Goal: Information Seeking & Learning: Check status

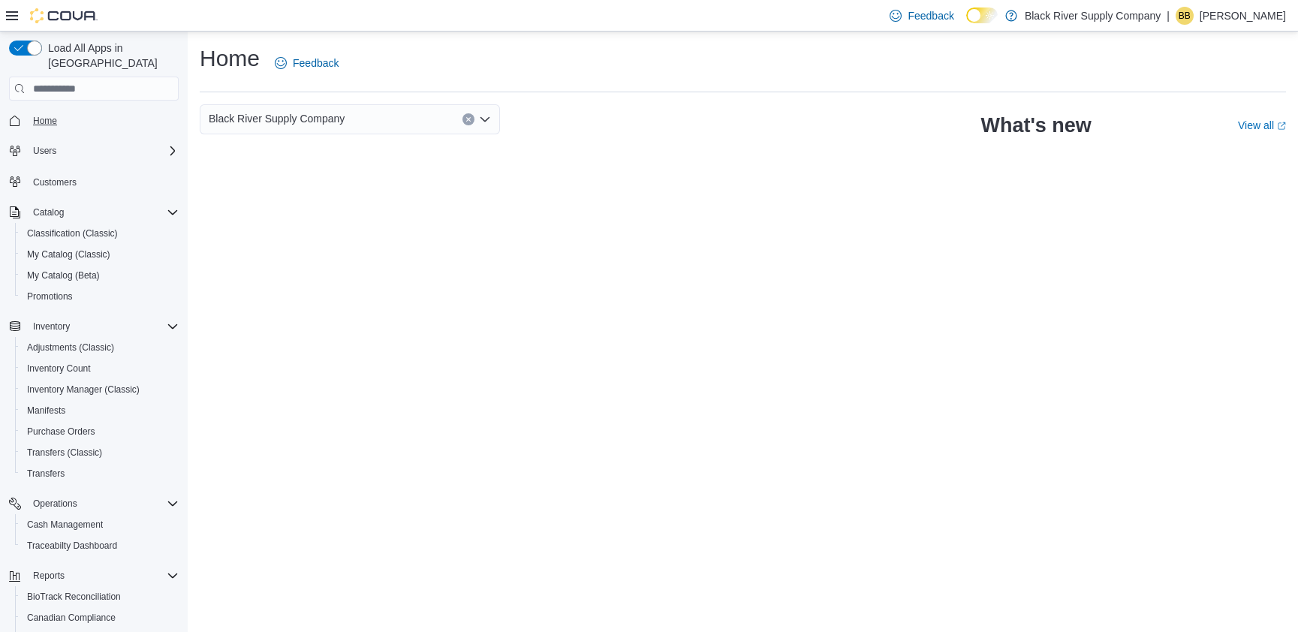
click at [45, 115] on span "Home" at bounding box center [45, 121] width 24 height 12
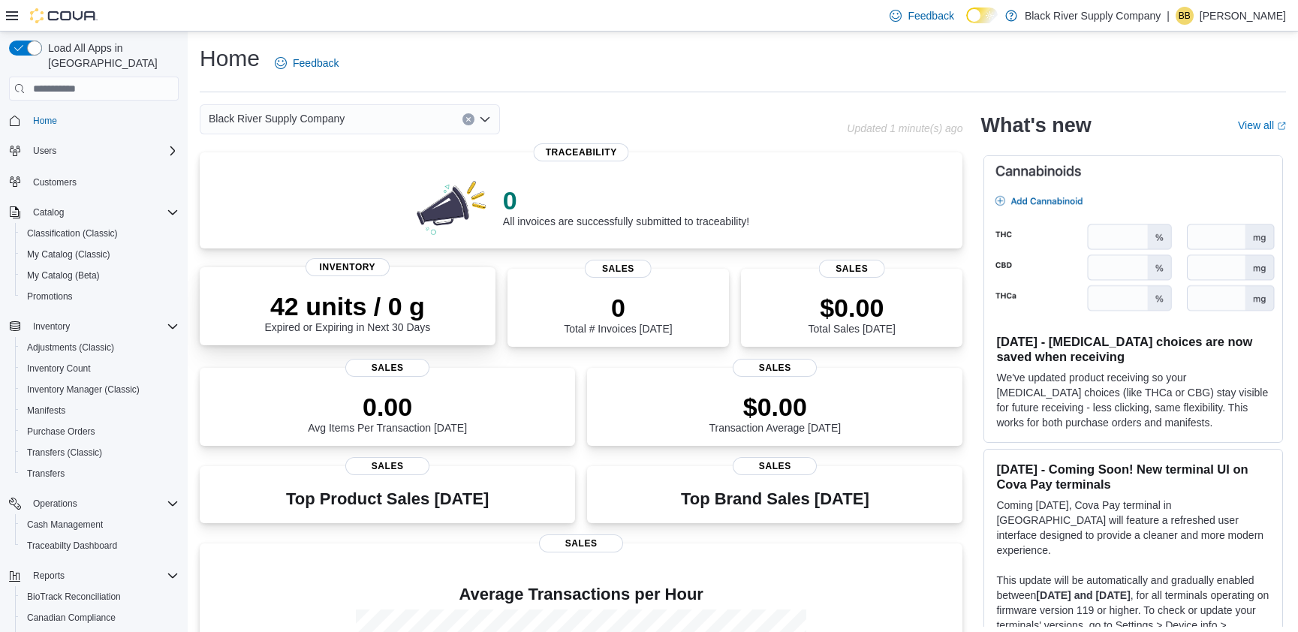
click at [435, 300] on div "42 units / 0 g Expired or Expiring in Next 30 Days" at bounding box center [348, 309] width 272 height 48
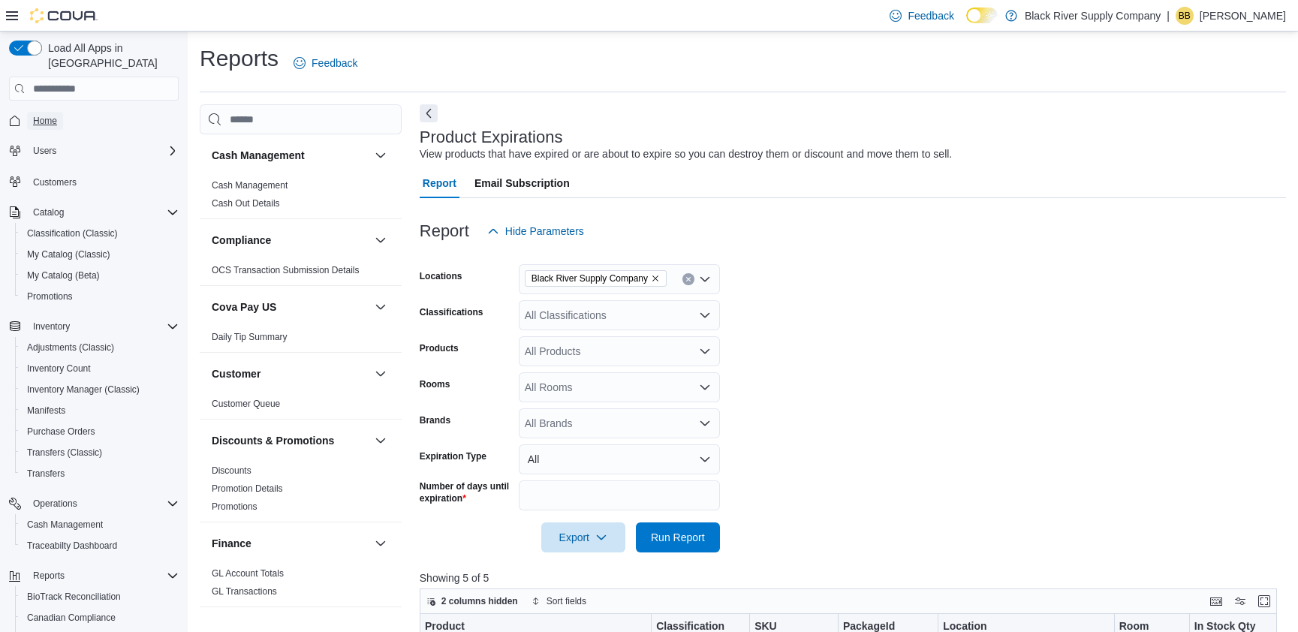
click at [56, 115] on span "Home" at bounding box center [45, 121] width 24 height 12
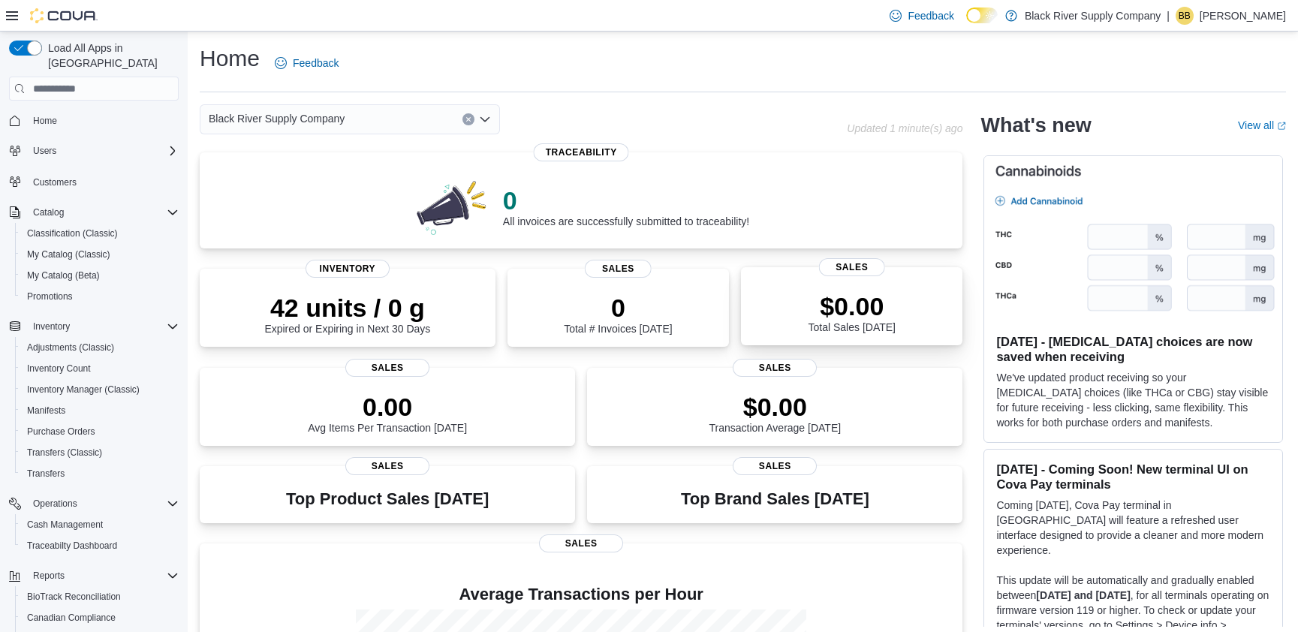
click at [836, 314] on p "$0.00" at bounding box center [851, 306] width 87 height 30
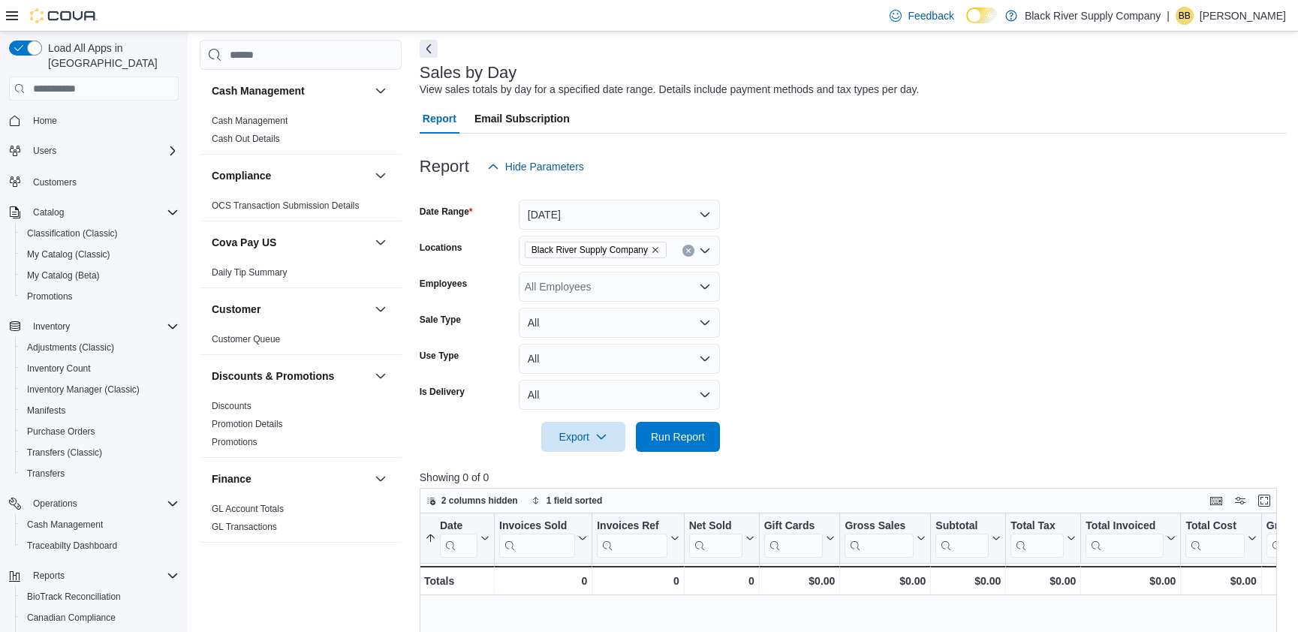
scroll to position [3, 0]
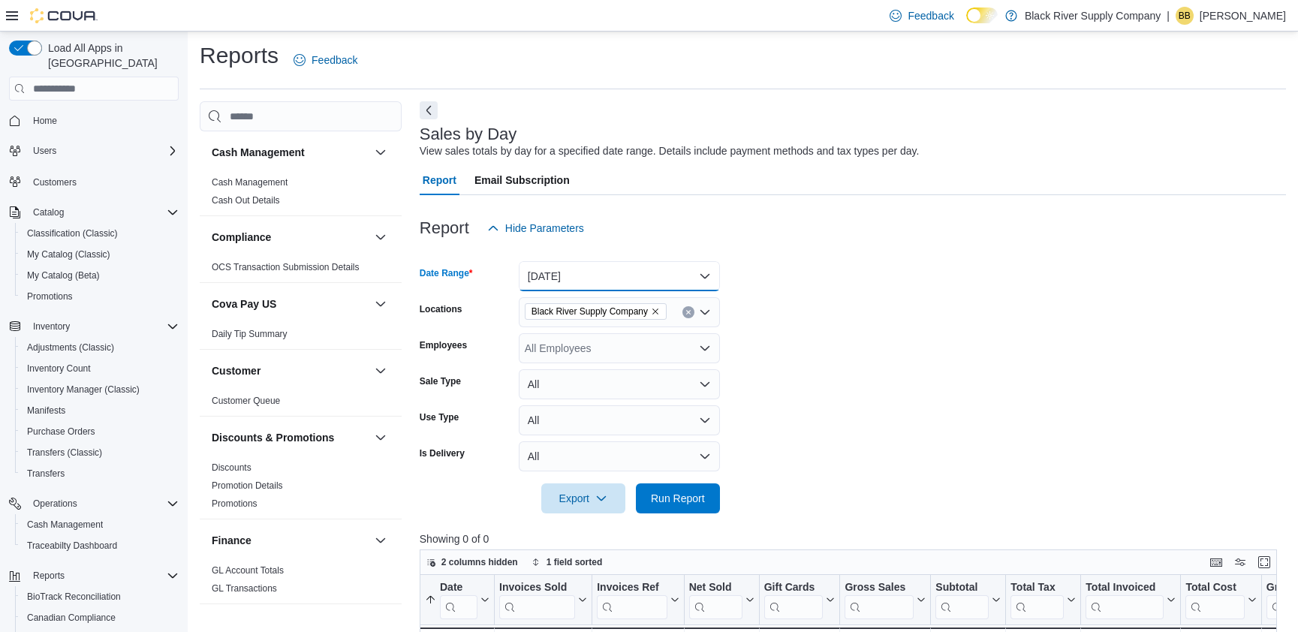
click at [651, 274] on button "[DATE]" at bounding box center [619, 276] width 201 height 30
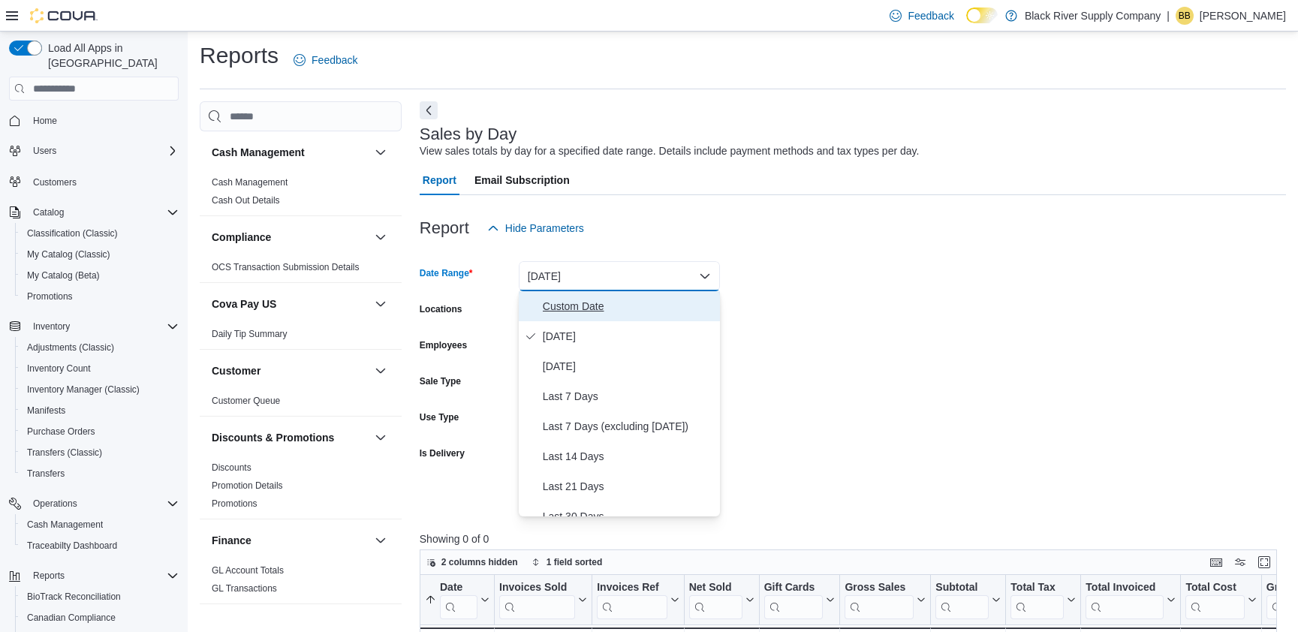
click at [587, 307] on span "Custom Date" at bounding box center [628, 306] width 171 height 18
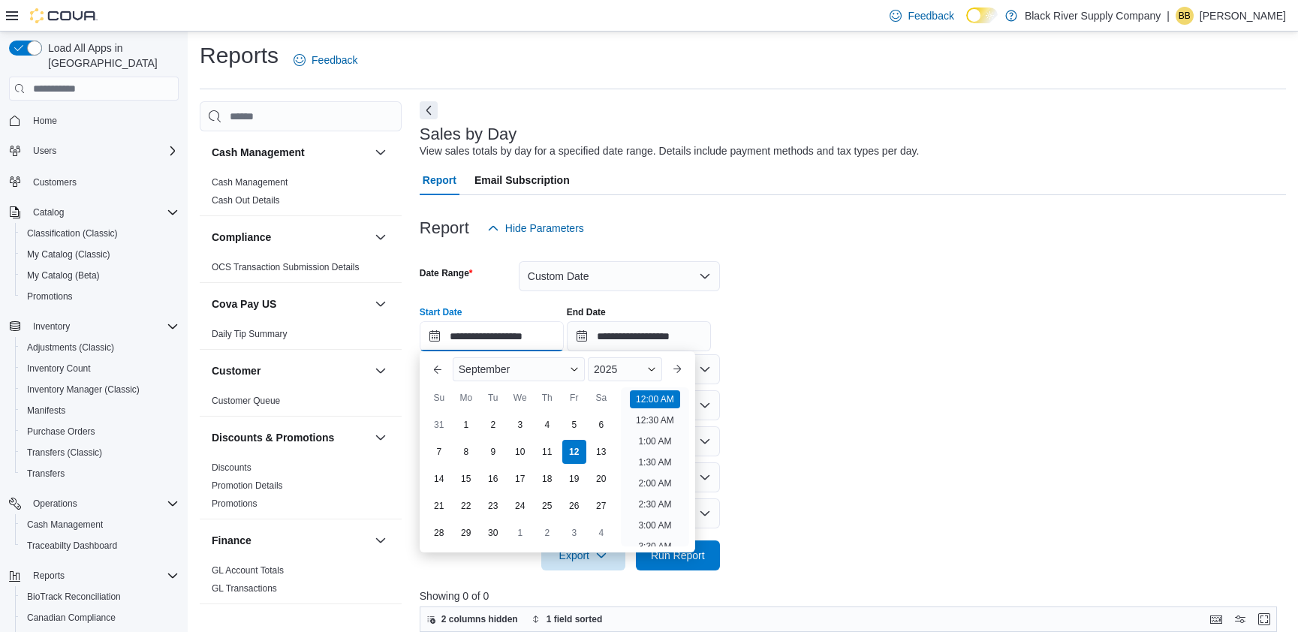
click at [516, 342] on input "**********" at bounding box center [492, 336] width 144 height 30
click at [463, 424] on div "1" at bounding box center [466, 424] width 26 height 26
type input "**********"
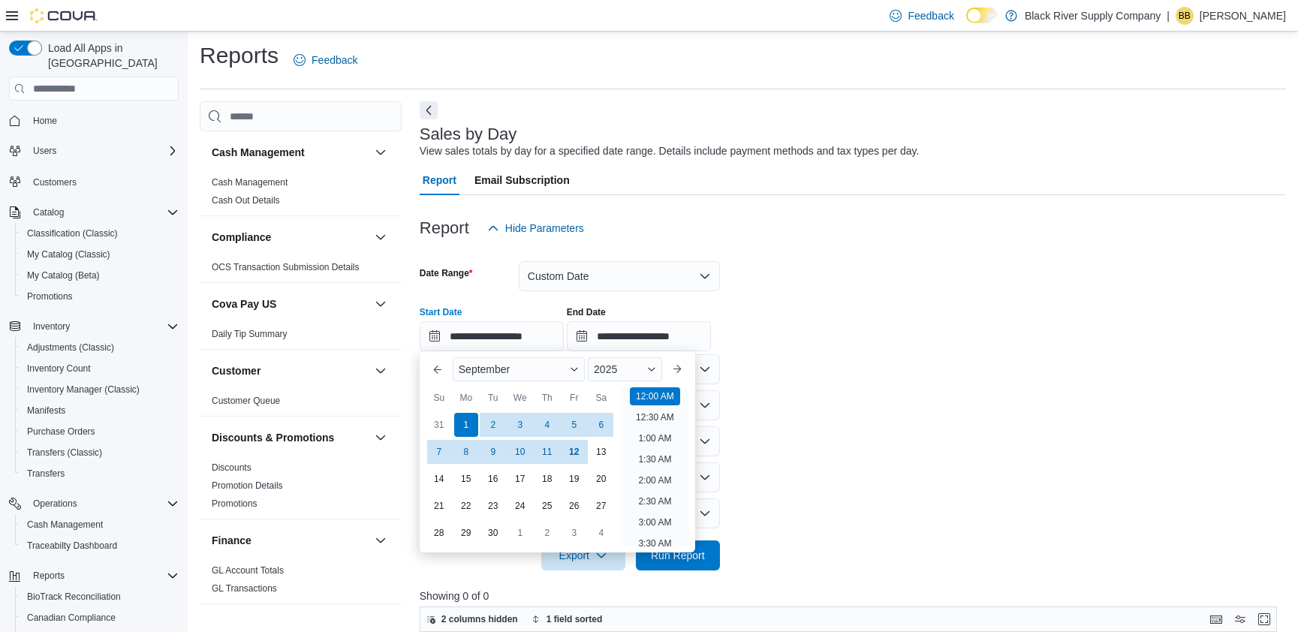
click at [859, 435] on form "**********" at bounding box center [853, 406] width 866 height 327
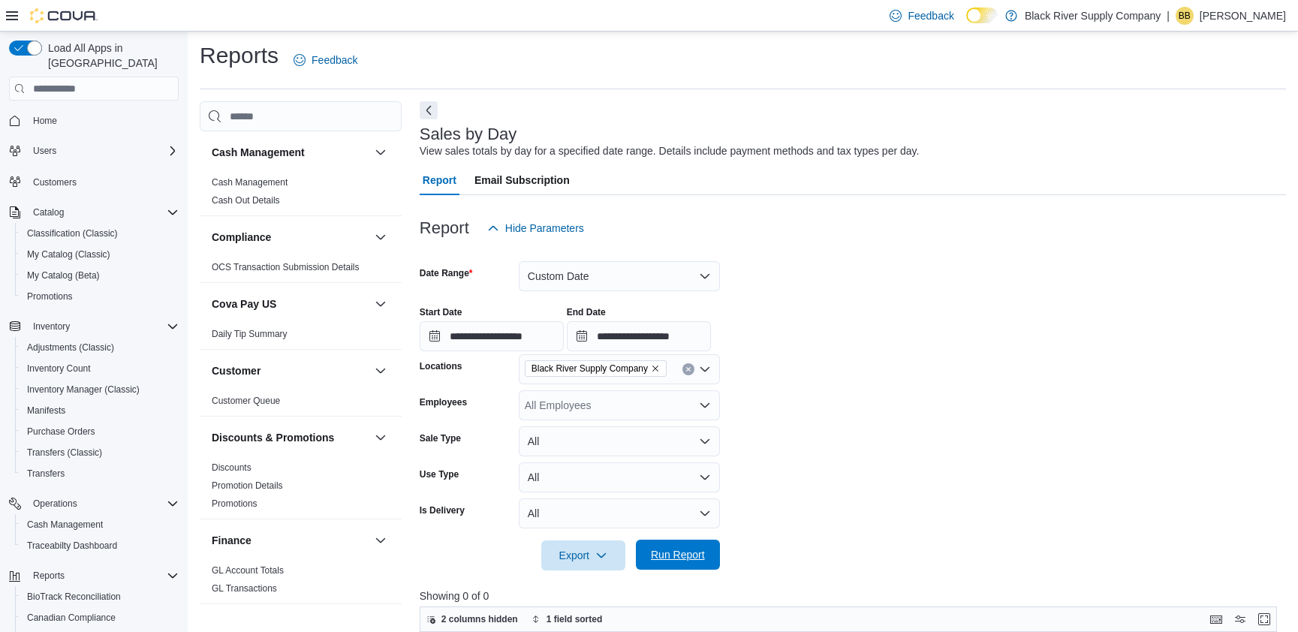
click at [708, 563] on span "Run Report" at bounding box center [678, 555] width 66 height 30
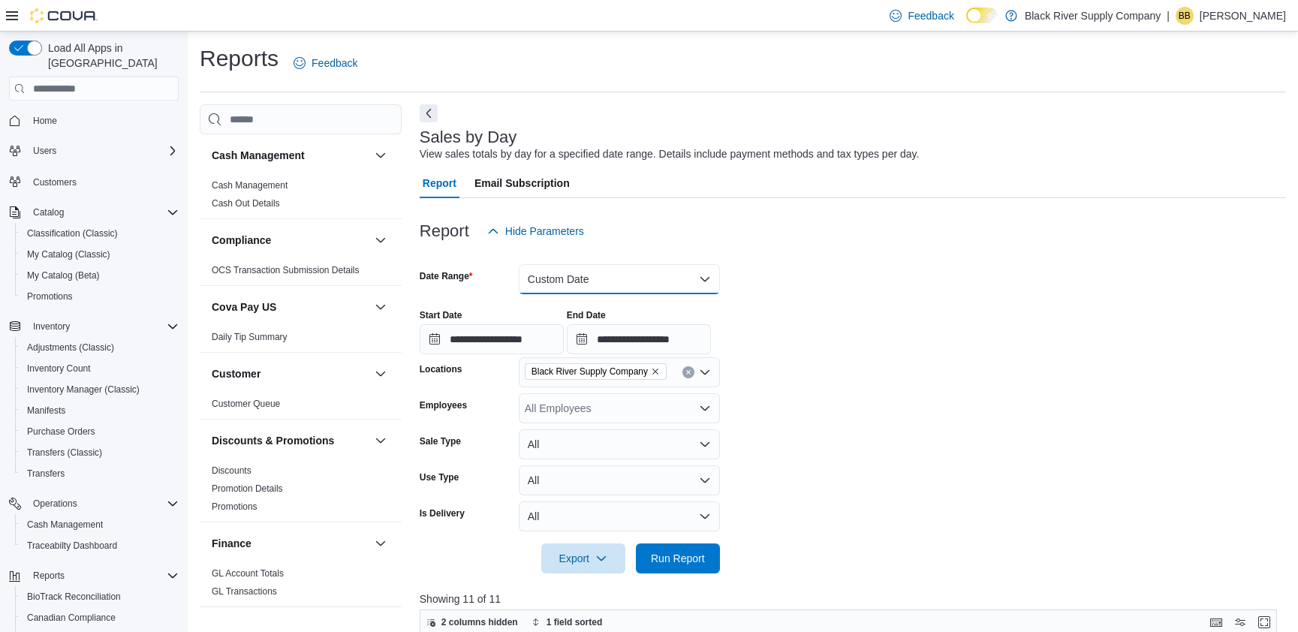
click at [612, 283] on button "Custom Date" at bounding box center [619, 279] width 201 height 30
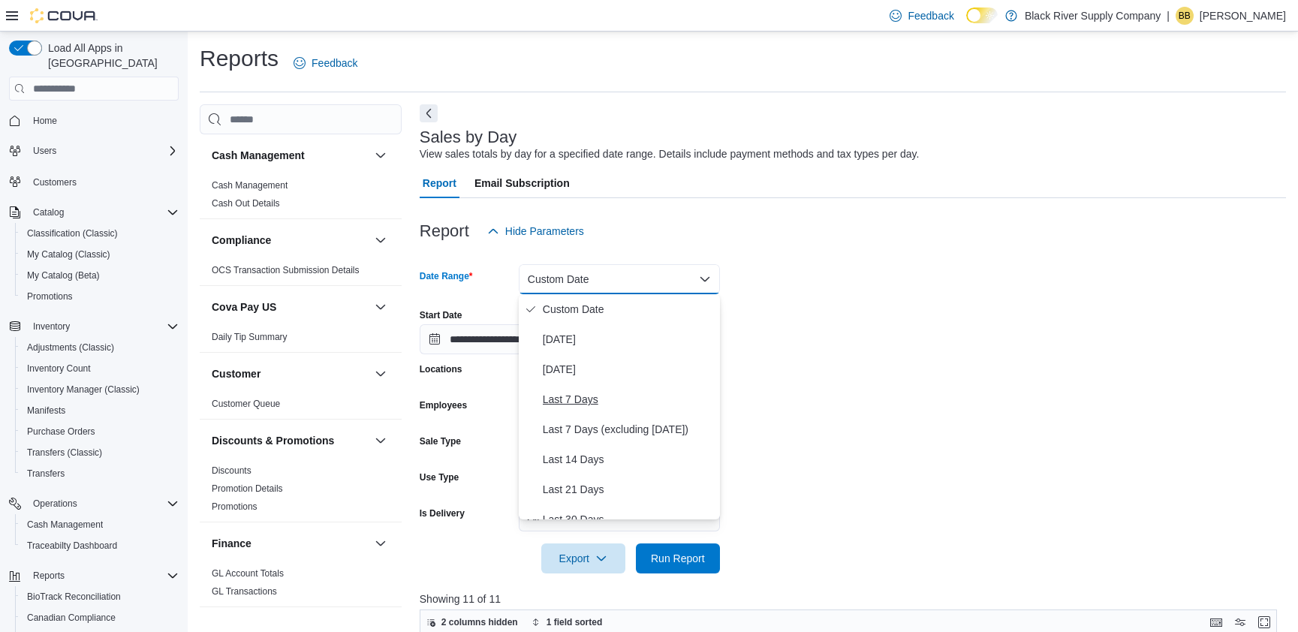
scroll to position [225, 0]
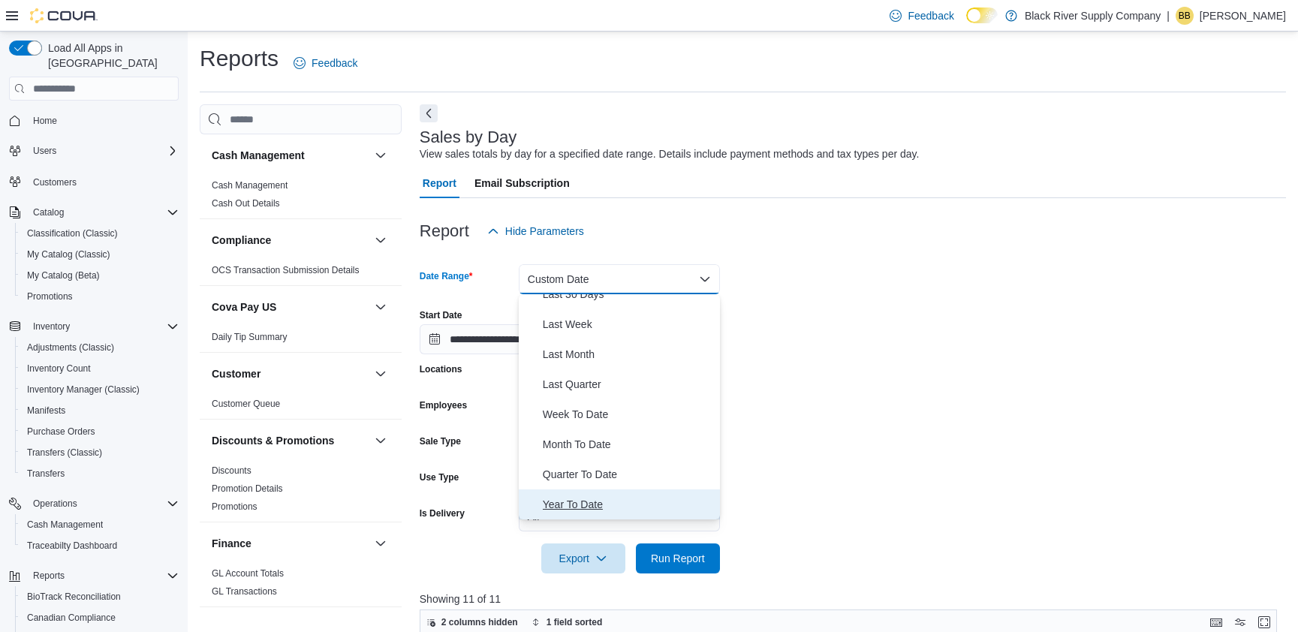
click at [600, 502] on span "Year To Date" at bounding box center [628, 504] width 171 height 18
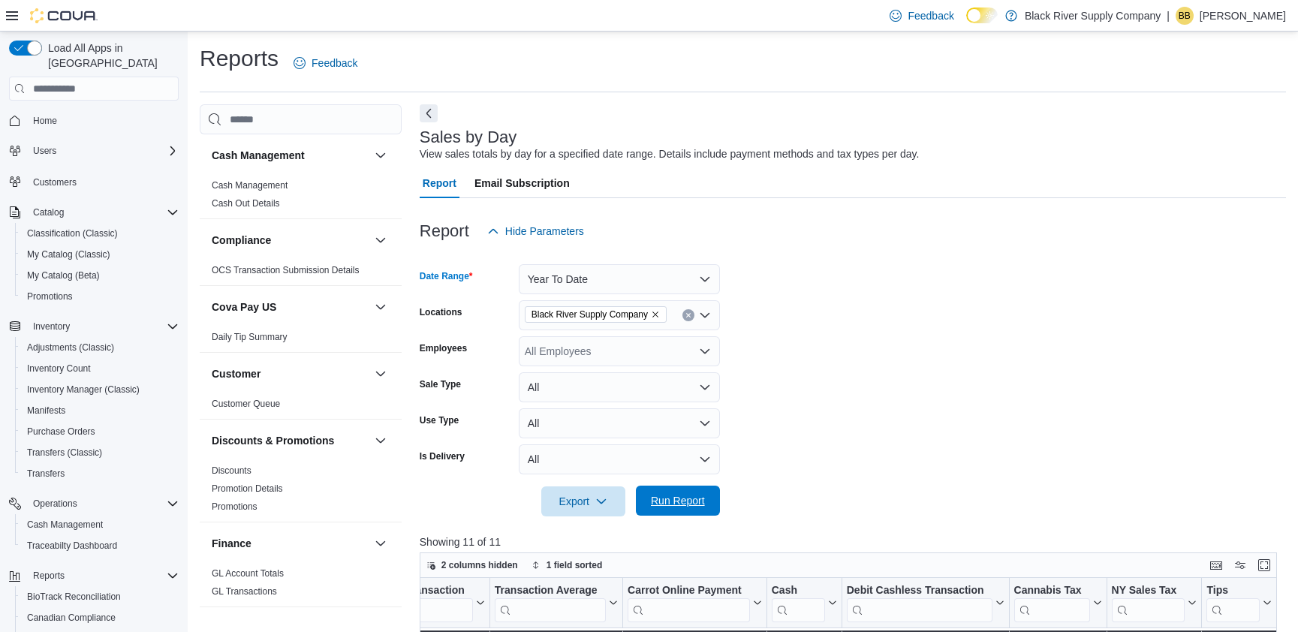
click at [691, 515] on span "Run Report" at bounding box center [678, 501] width 66 height 30
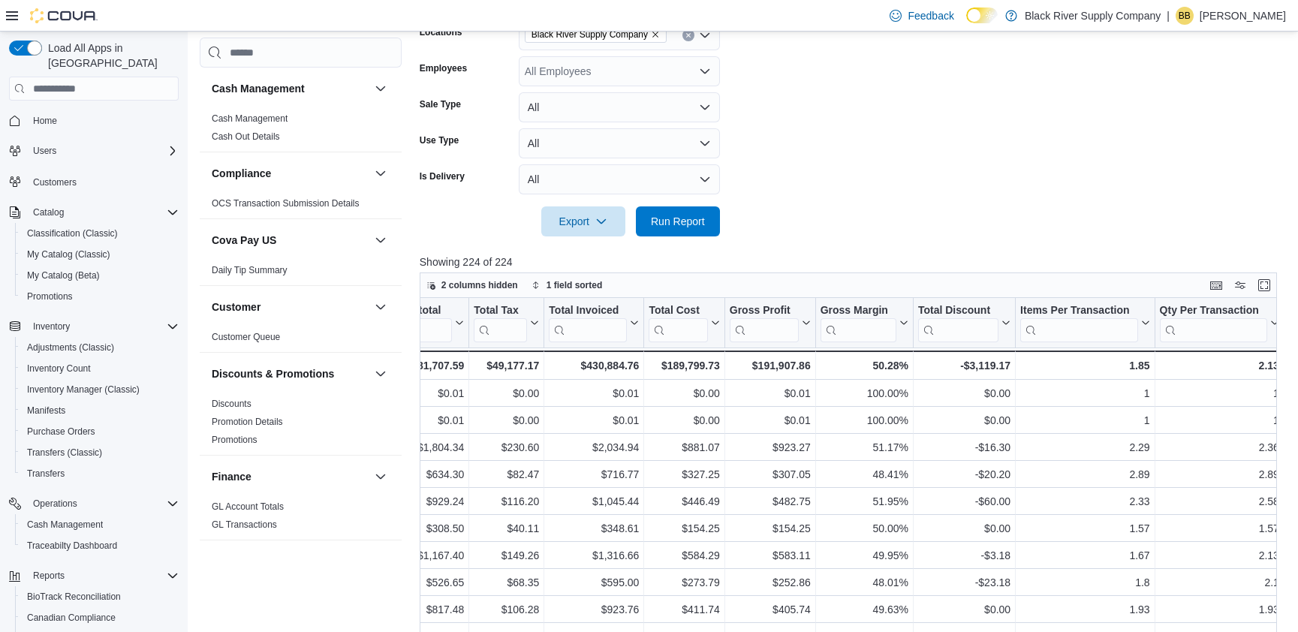
scroll to position [0, 589]
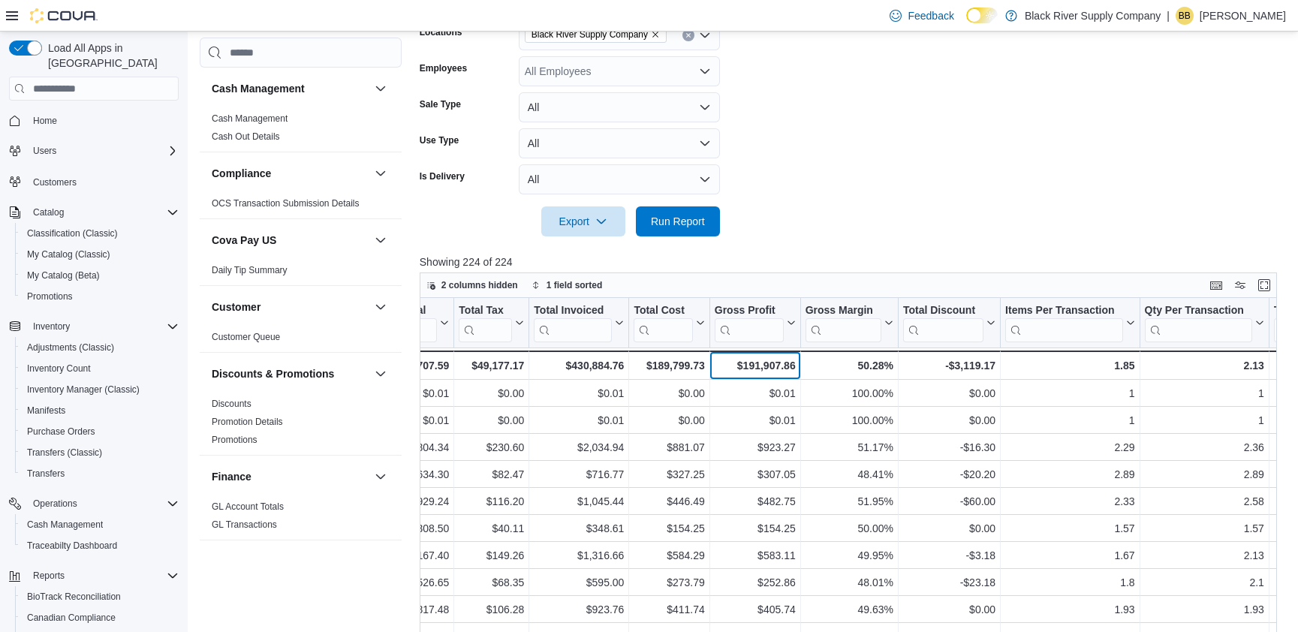
click at [764, 362] on div "$191,907.86" at bounding box center [754, 365] width 81 height 18
copy div "$191,907.86"
